Goal: Task Accomplishment & Management: Use online tool/utility

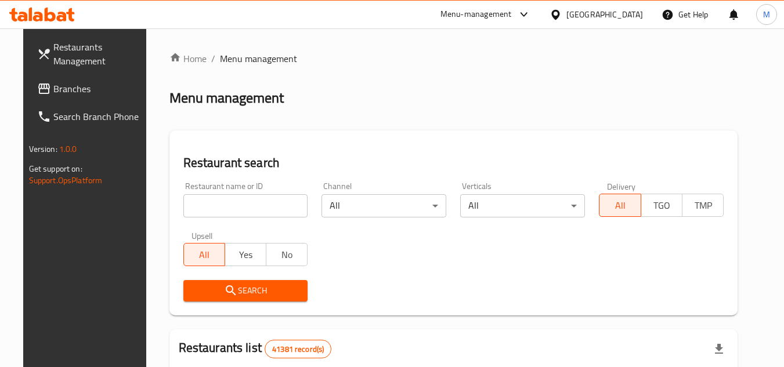
click at [272, 204] on input "search" at bounding box center [245, 205] width 125 height 23
click at [270, 201] on input "search" at bounding box center [245, 205] width 125 height 23
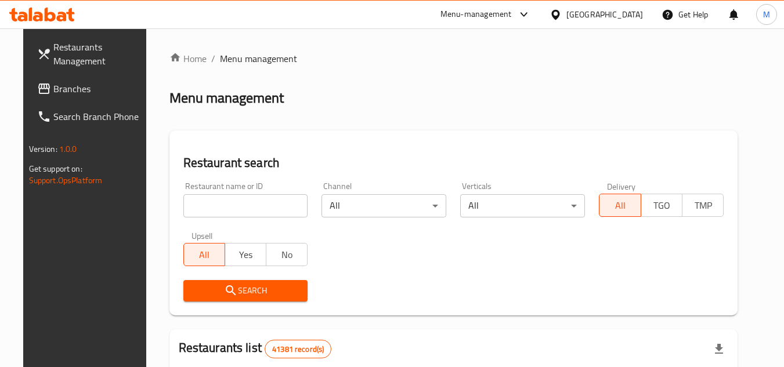
click at [57, 8] on icon at bounding box center [42, 15] width 66 height 14
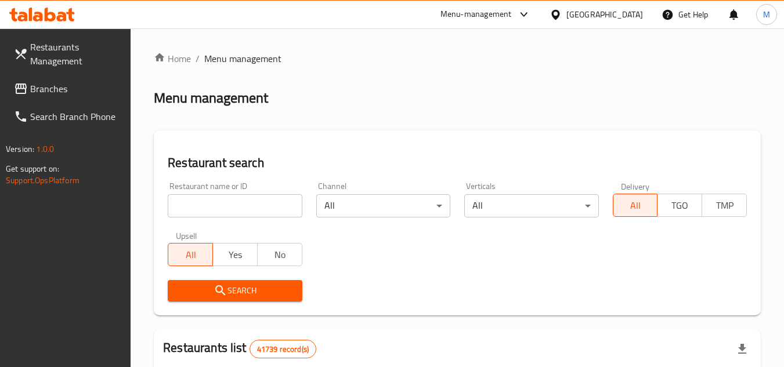
click at [295, 215] on input "search" at bounding box center [235, 205] width 134 height 23
paste input "680174"
type input "680174"
click button "Search" at bounding box center [235, 290] width 134 height 21
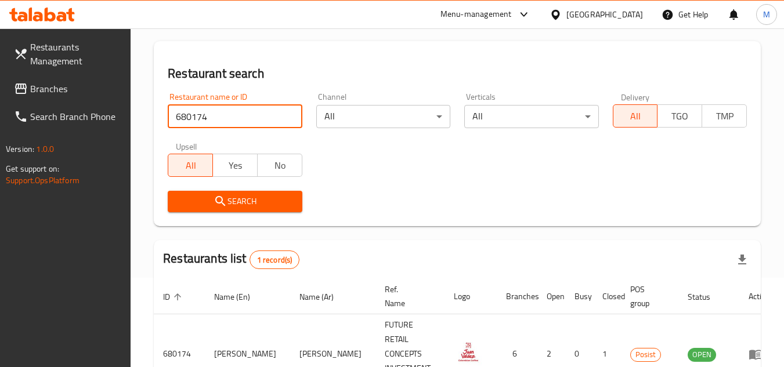
scroll to position [150, 0]
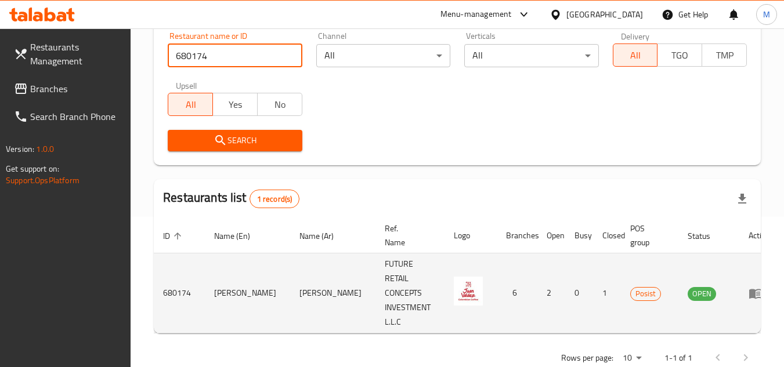
click at [749, 287] on icon "enhanced table" at bounding box center [756, 294] width 14 height 14
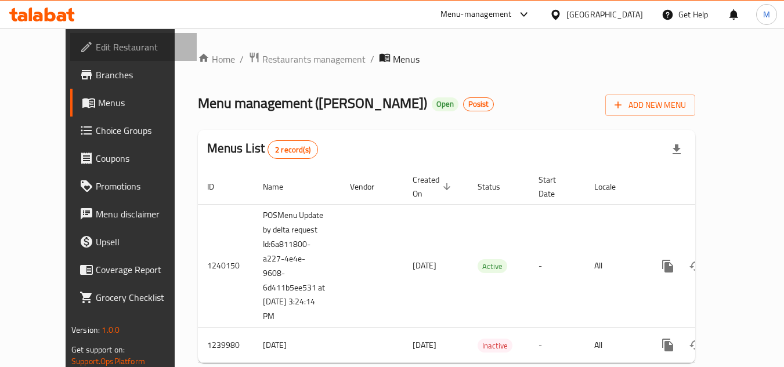
click at [101, 42] on span "Edit Restaurant" at bounding box center [142, 47] width 92 height 14
